Goal: Navigation & Orientation: Find specific page/section

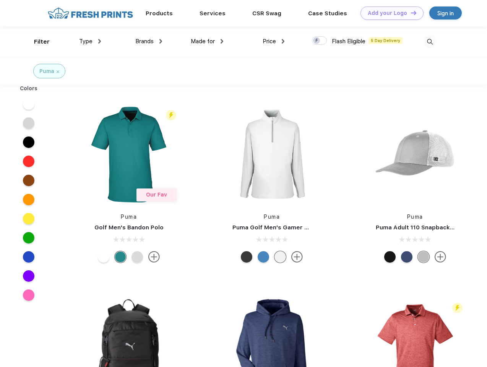
click at [389, 13] on link "Add your Logo Design Tool" at bounding box center [391, 12] width 63 height 13
click at [0, 0] on div "Design Tool" at bounding box center [0, 0] width 0 height 0
click at [410, 13] on link "Add your Logo Design Tool" at bounding box center [391, 12] width 63 height 13
click at [37, 42] on div "Filter" at bounding box center [42, 41] width 16 height 9
click at [90, 41] on span "Type" at bounding box center [85, 41] width 13 height 7
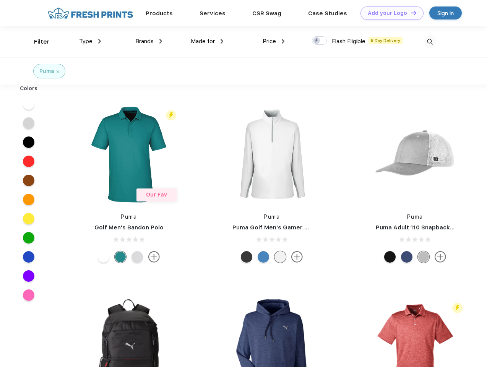
click at [149, 41] on span "Brands" at bounding box center [144, 41] width 18 height 7
click at [207, 41] on span "Made for" at bounding box center [203, 41] width 24 height 7
click at [273, 41] on span "Price" at bounding box center [268, 41] width 13 height 7
click at [319, 41] on div at bounding box center [319, 40] width 15 height 8
click at [317, 41] on input "checkbox" at bounding box center [314, 38] width 5 height 5
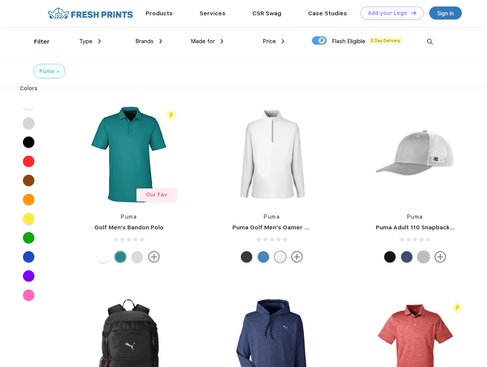
click at [429, 42] on img at bounding box center [429, 42] width 13 height 13
